Goal: Task Accomplishment & Management: Use online tool/utility

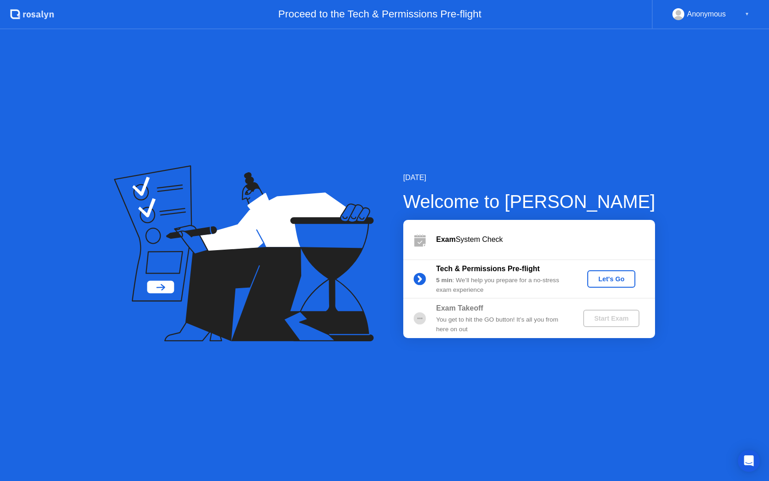
click at [613, 280] on div "Let's Go" at bounding box center [611, 278] width 41 height 7
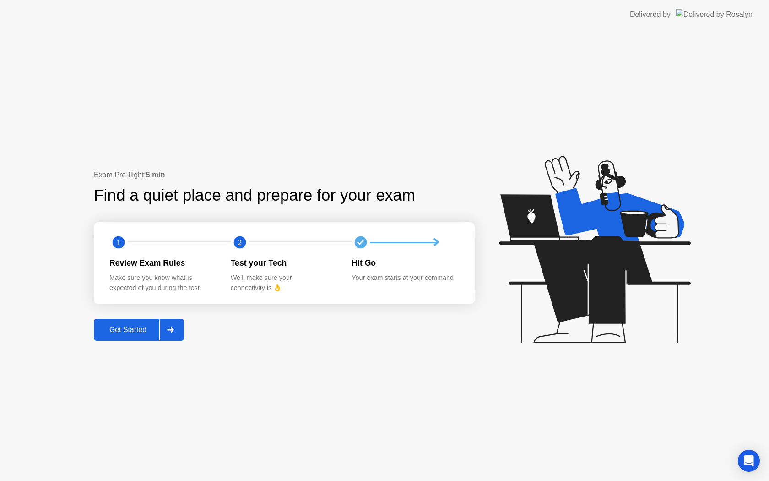
click at [131, 328] on div "Get Started" at bounding box center [128, 330] width 63 height 8
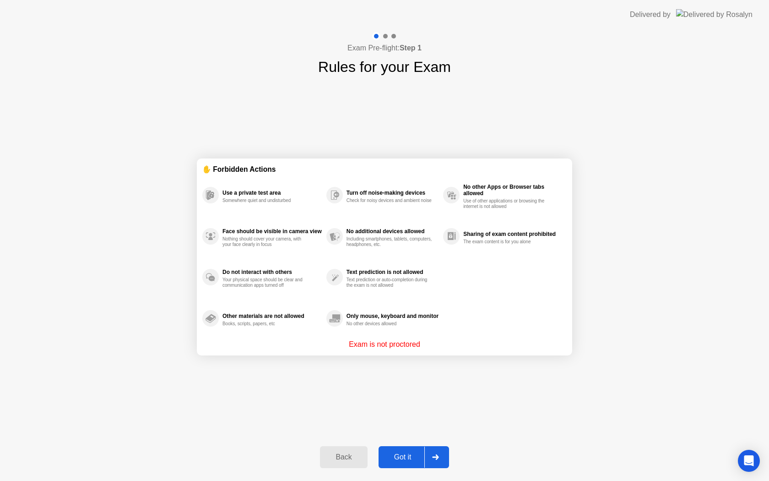
click at [409, 453] on div "Got it" at bounding box center [403, 457] width 43 height 8
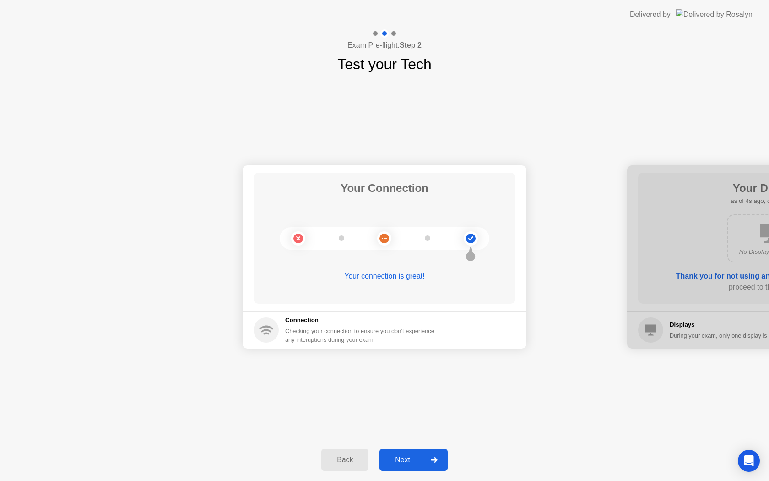
click at [311, 323] on h5 "Connection" at bounding box center [362, 320] width 155 height 9
click at [331, 337] on div "Checking your connection to ensure you don’t experience any interuptions during…" at bounding box center [362, 335] width 155 height 17
click at [358, 239] on div at bounding box center [385, 238] width 210 height 22
click at [384, 239] on circle at bounding box center [385, 239] width 10 height 10
click at [461, 238] on icon at bounding box center [470, 238] width 37 height 37
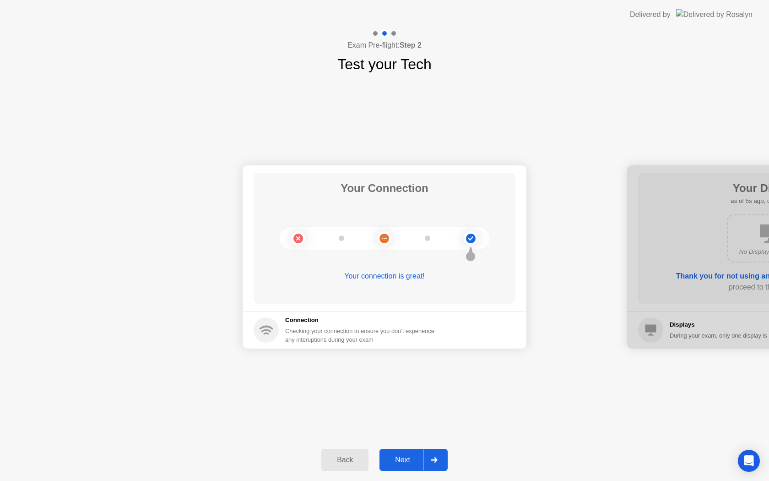
click at [470, 234] on circle at bounding box center [471, 239] width 10 height 10
click at [472, 238] on circle at bounding box center [471, 239] width 10 height 10
click at [402, 460] on div "Next" at bounding box center [402, 460] width 41 height 8
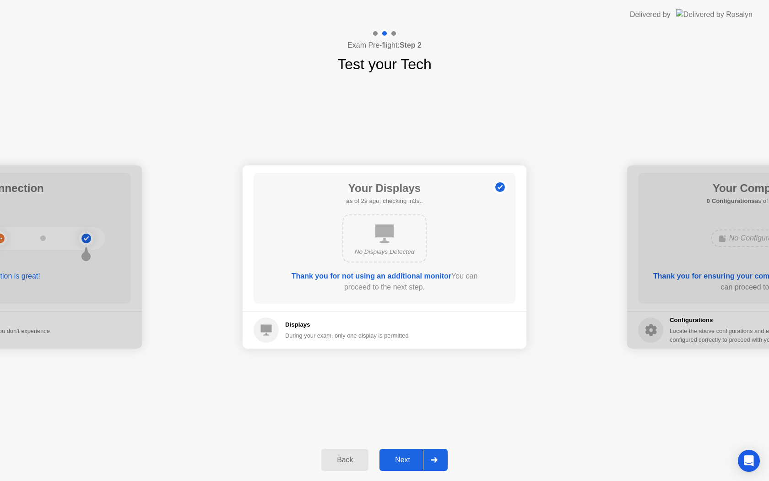
click at [403, 458] on div "Next" at bounding box center [402, 460] width 41 height 8
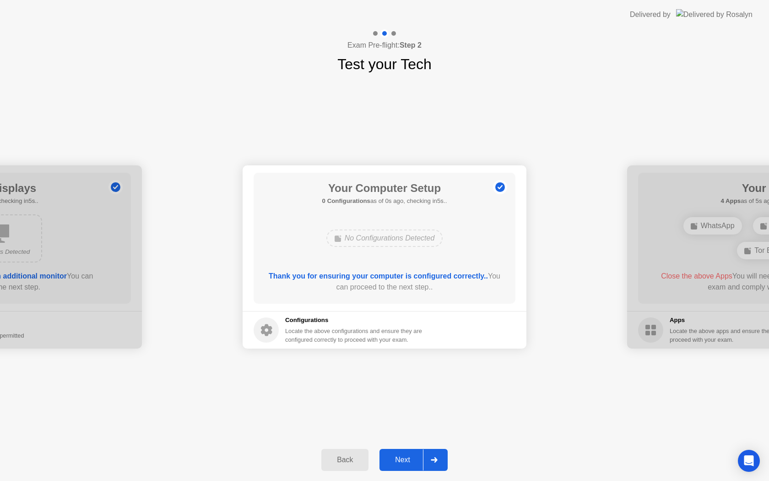
click at [404, 458] on div "Next" at bounding box center [402, 460] width 41 height 8
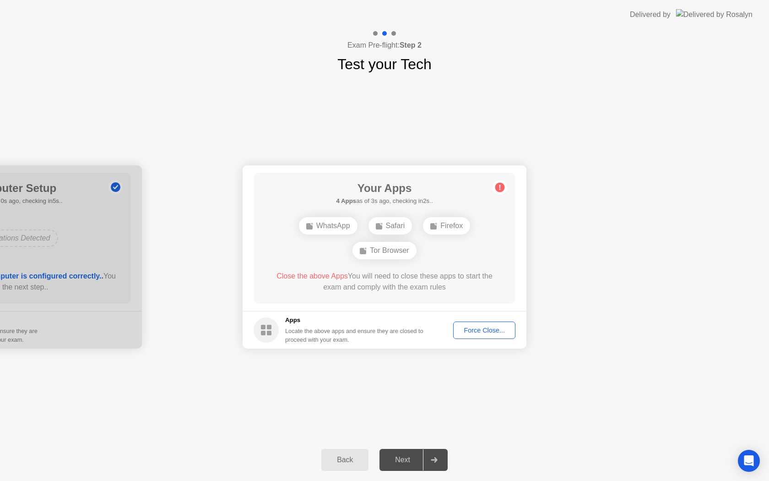
click at [470, 332] on div "Force Close..." at bounding box center [485, 330] width 56 height 7
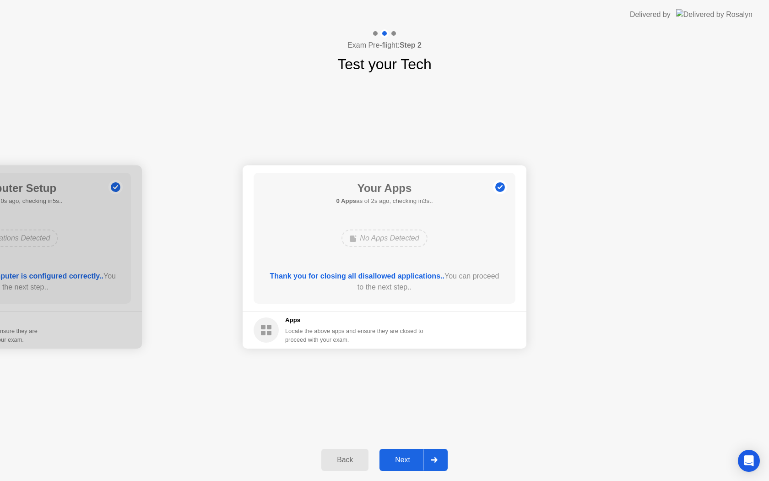
click at [433, 462] on icon at bounding box center [434, 459] width 7 height 5
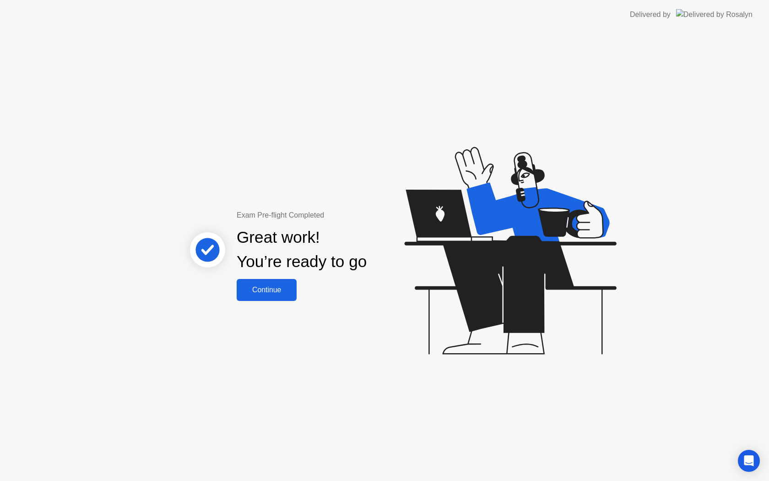
click at [285, 294] on div "Continue" at bounding box center [267, 290] width 55 height 8
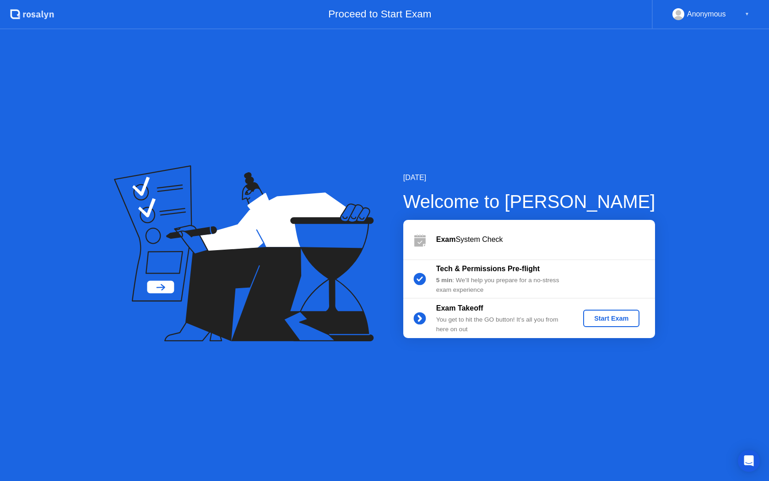
click at [616, 316] on div "Start Exam" at bounding box center [611, 318] width 49 height 7
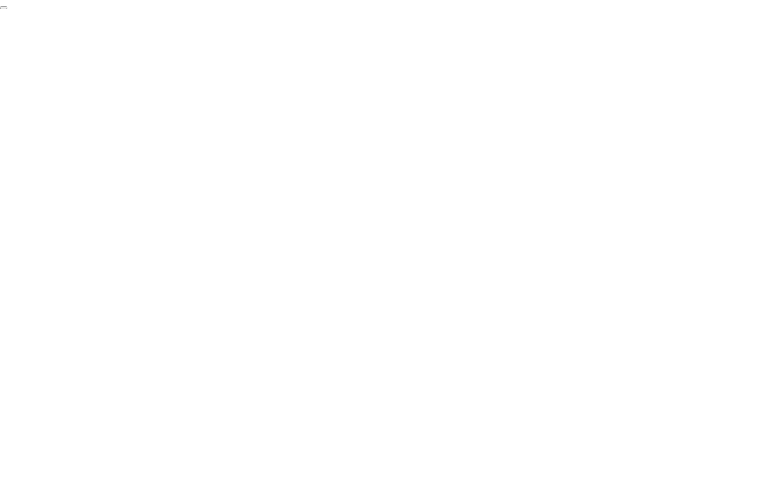
click div "End Proctoring Session"
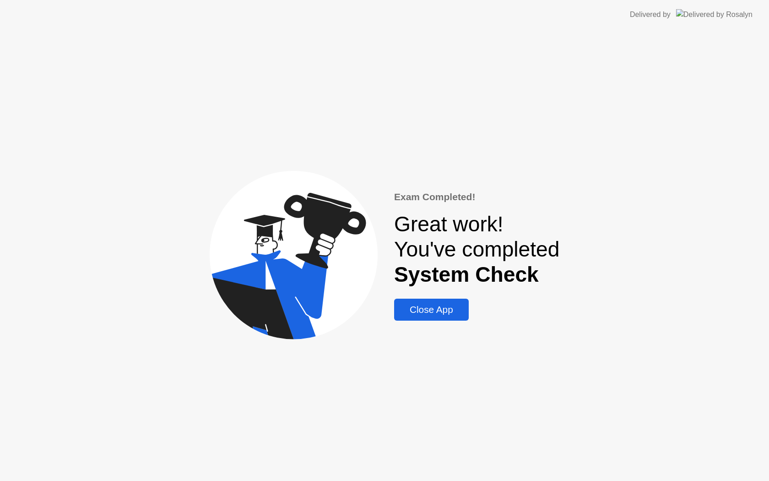
click at [436, 315] on div "Close App" at bounding box center [431, 309] width 69 height 11
